Goal: Obtain resource: Download file/media

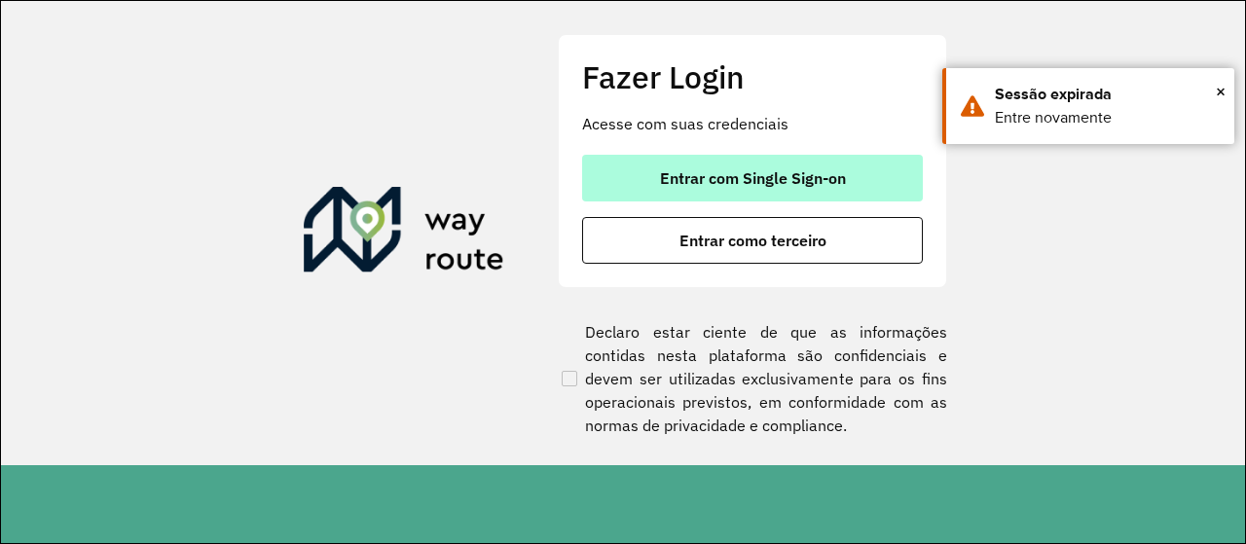
click at [712, 190] on button "Entrar com Single Sign-on" at bounding box center [752, 178] width 341 height 47
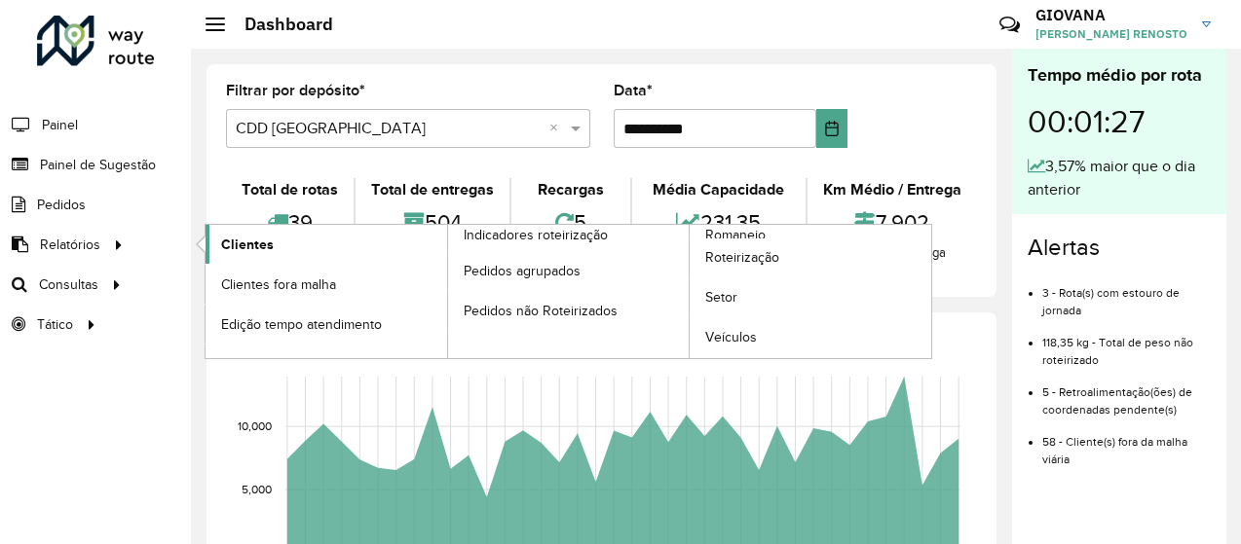
click at [396, 249] on link "Clientes" at bounding box center [325, 244] width 241 height 39
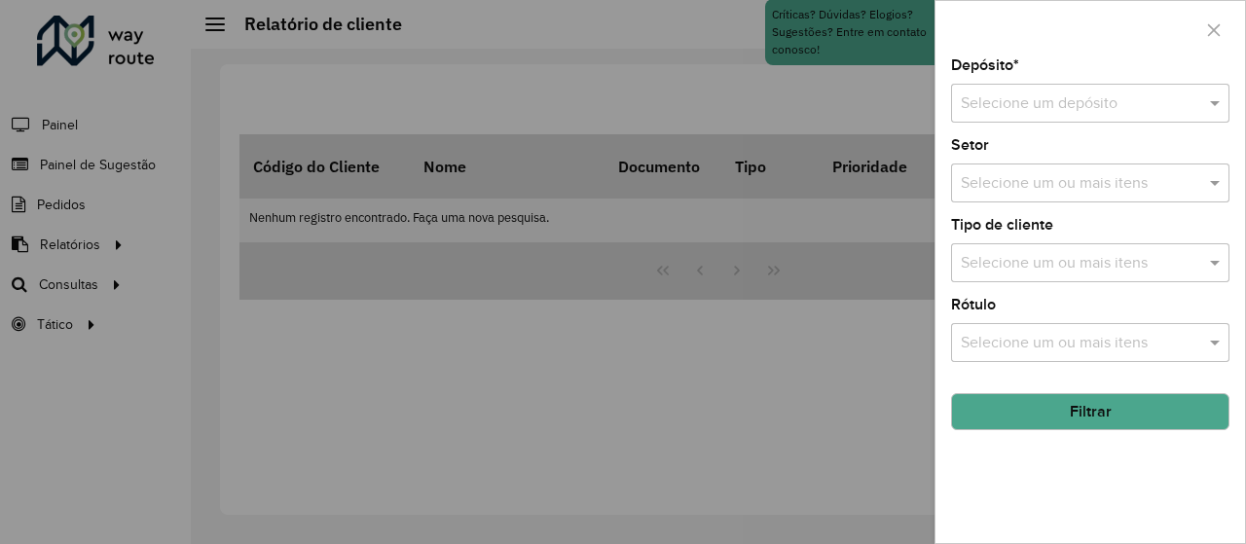
click at [1066, 112] on input "text" at bounding box center [1071, 104] width 220 height 23
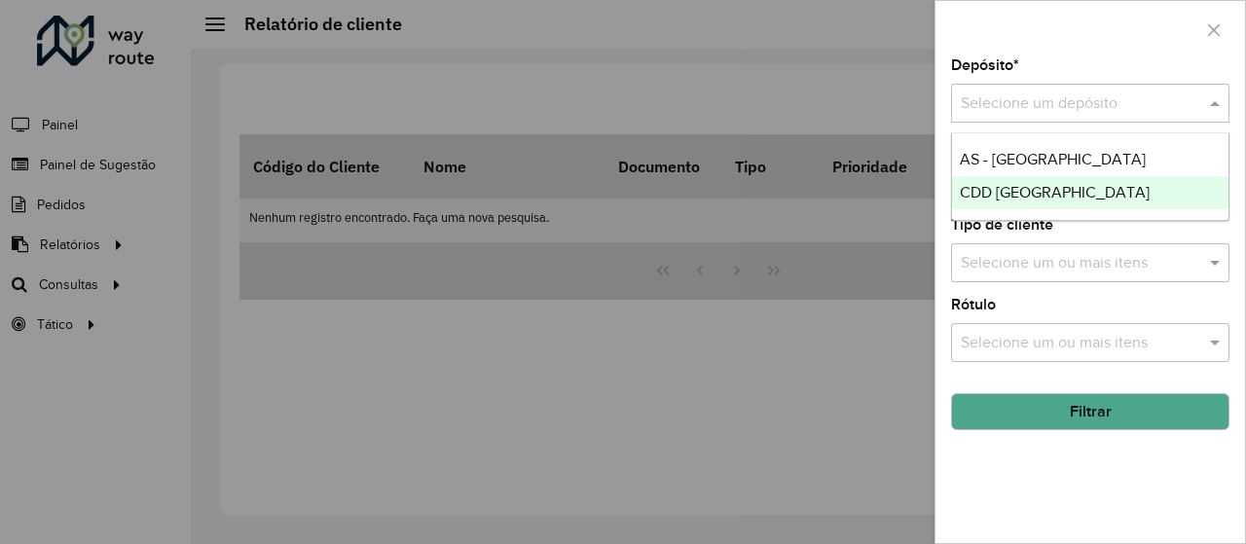
click at [982, 188] on span "CDD [GEOGRAPHIC_DATA]" at bounding box center [1055, 192] width 190 height 17
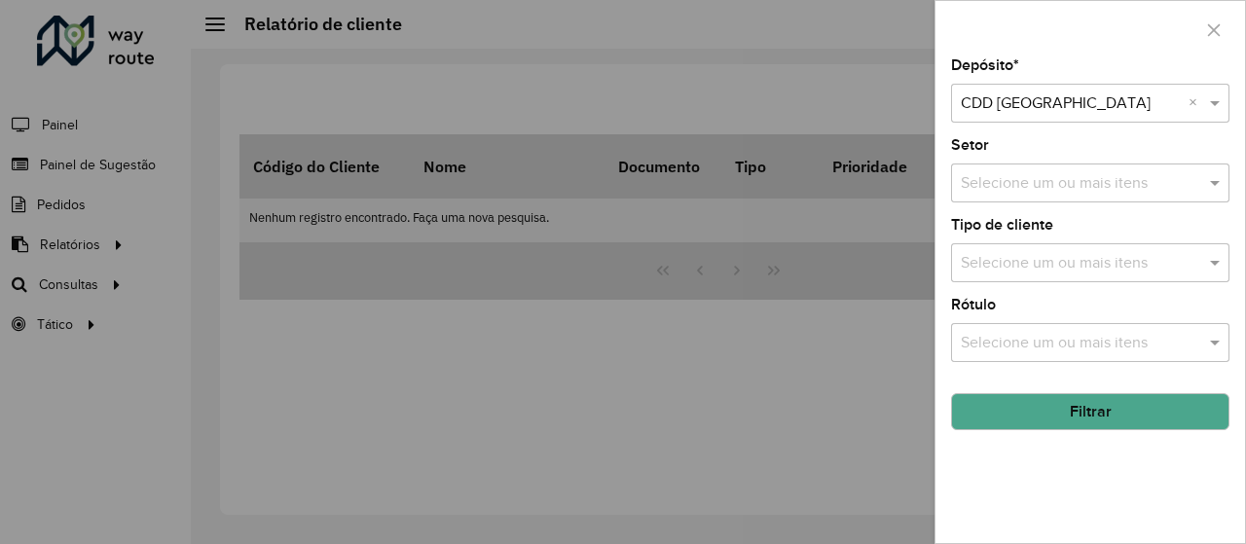
click at [1071, 407] on button "Filtrar" at bounding box center [1090, 411] width 278 height 37
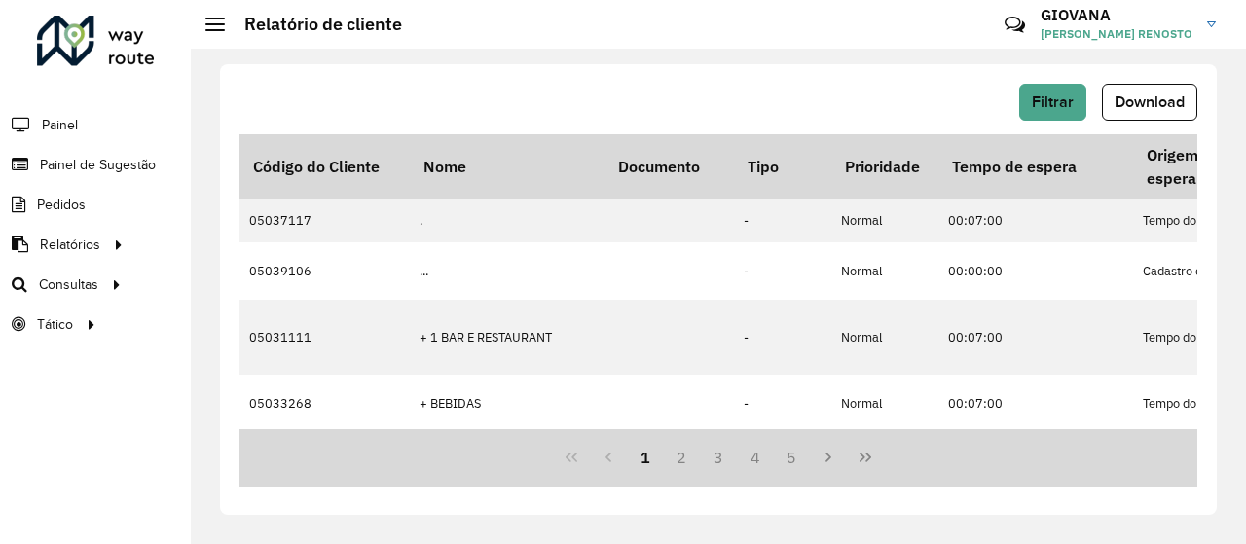
click at [1161, 101] on span "Download" at bounding box center [1150, 101] width 70 height 17
